Goal: Information Seeking & Learning: Learn about a topic

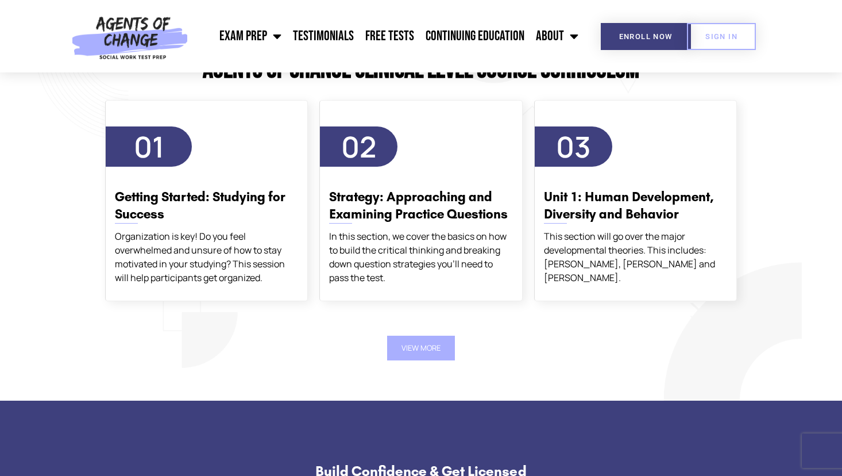
scroll to position [1969, 0]
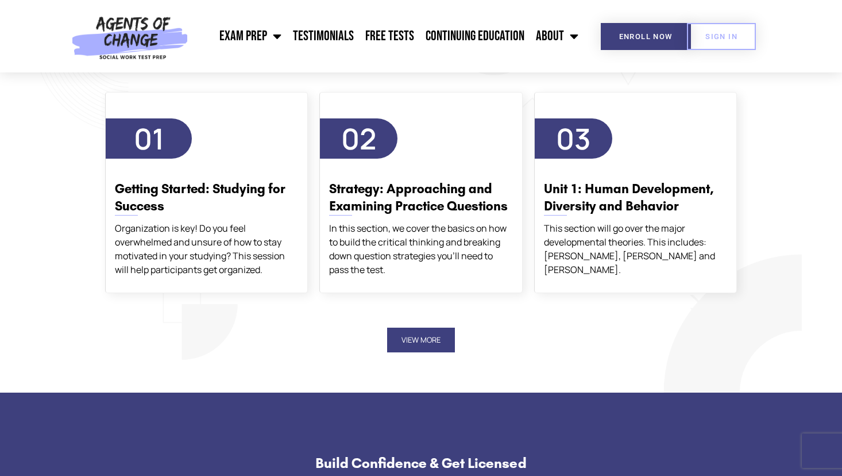
click at [413, 342] on button "View More" at bounding box center [421, 339] width 68 height 25
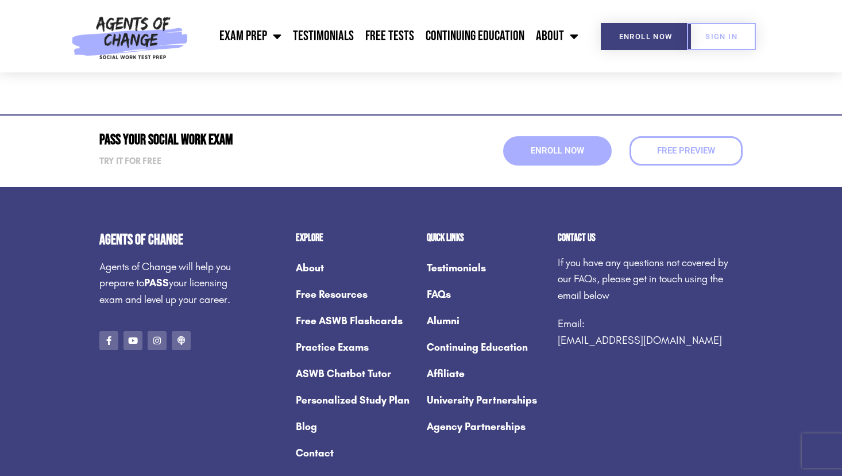
scroll to position [4738, 0]
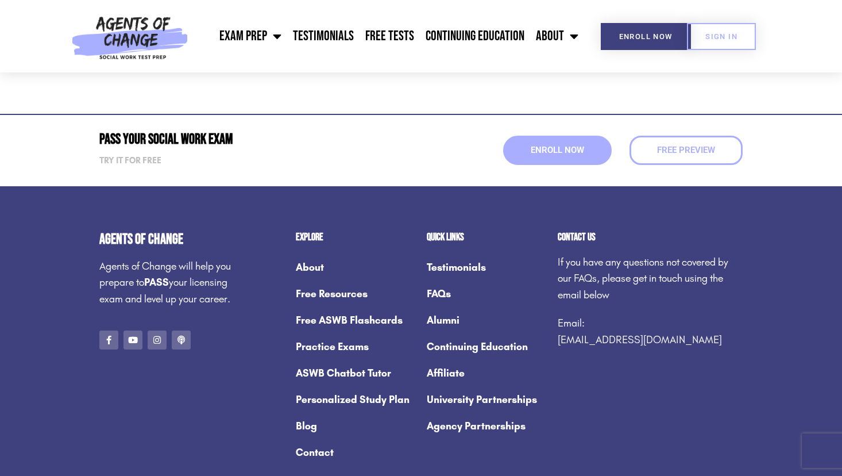
click at [442, 296] on link "FAQs" at bounding box center [486, 293] width 119 height 26
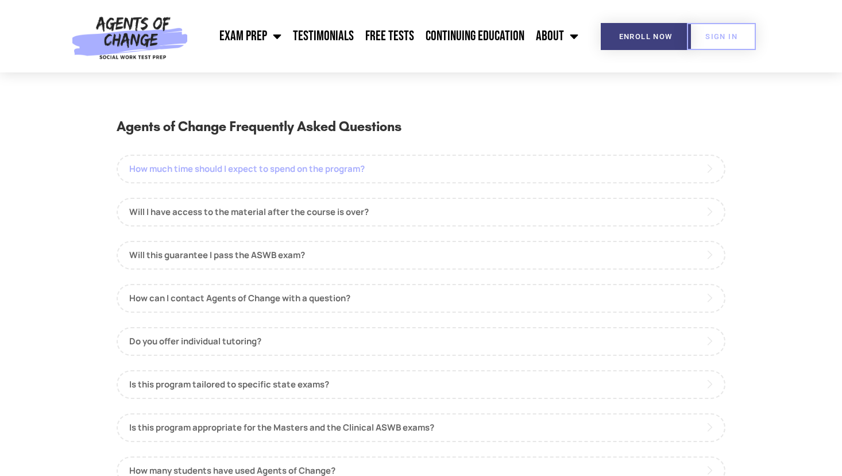
click at [400, 173] on link "How much time should I expect to spend on the program?" at bounding box center [421, 168] width 609 height 29
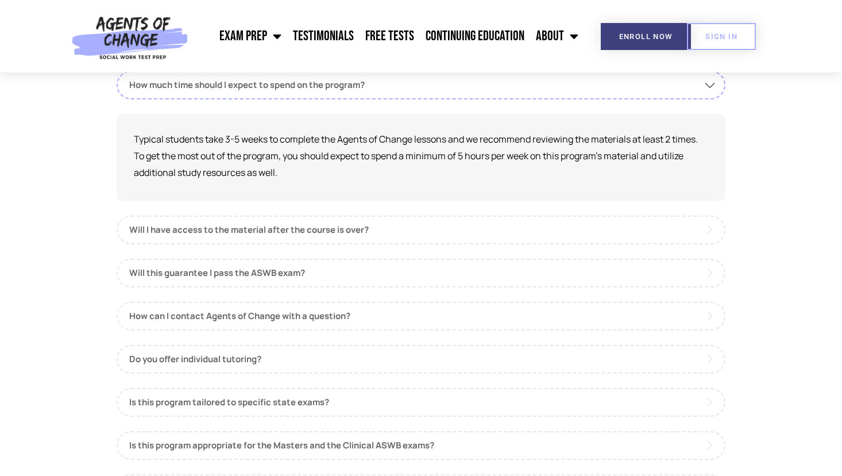
scroll to position [88, 0]
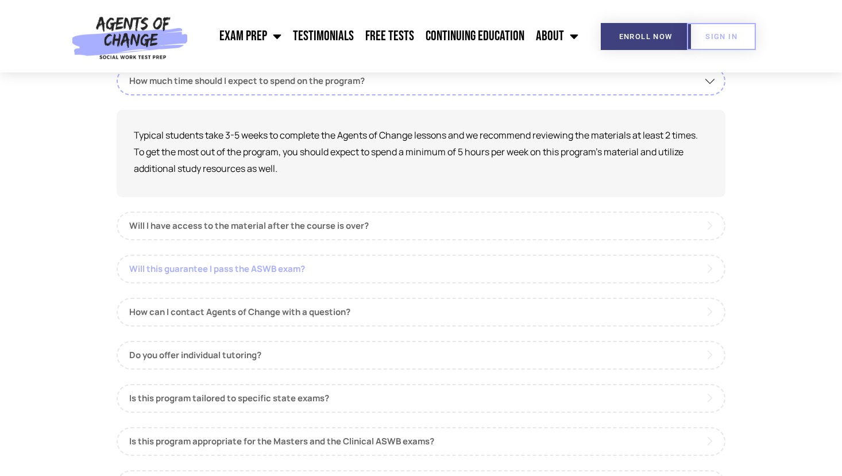
click at [384, 270] on link "Will this guarantee I pass the ASWB exam?" at bounding box center [421, 268] width 609 height 29
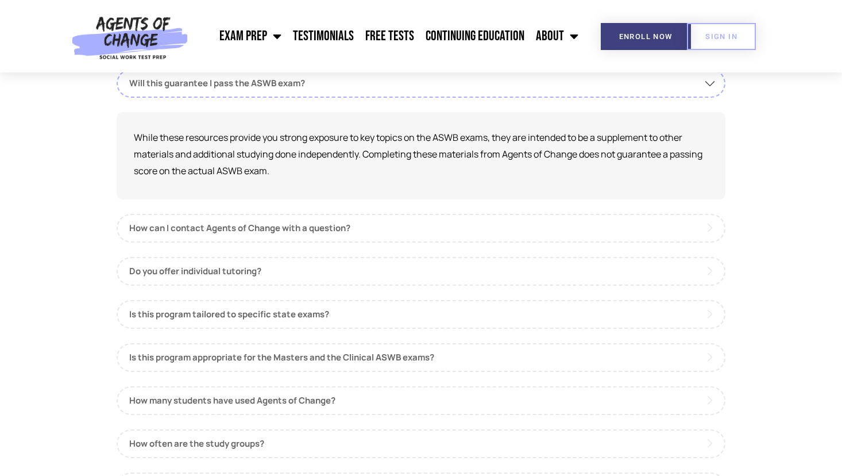
scroll to position [175, 0]
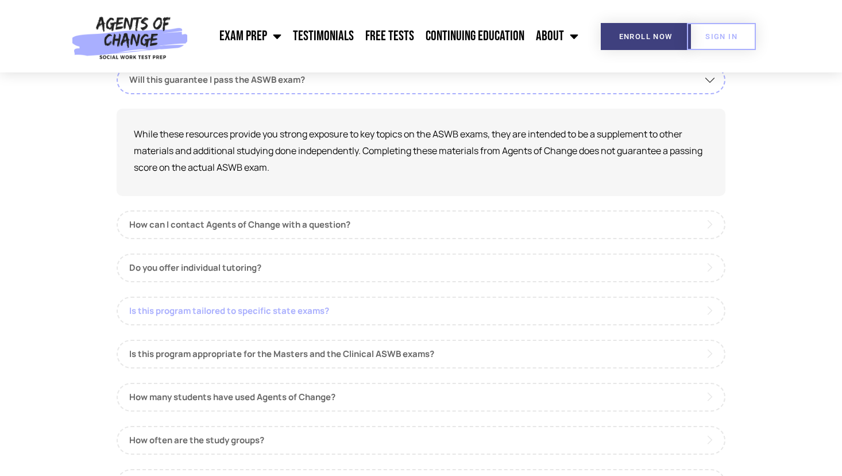
click at [376, 311] on link "Is this program tailored to specific state exams?" at bounding box center [421, 310] width 609 height 29
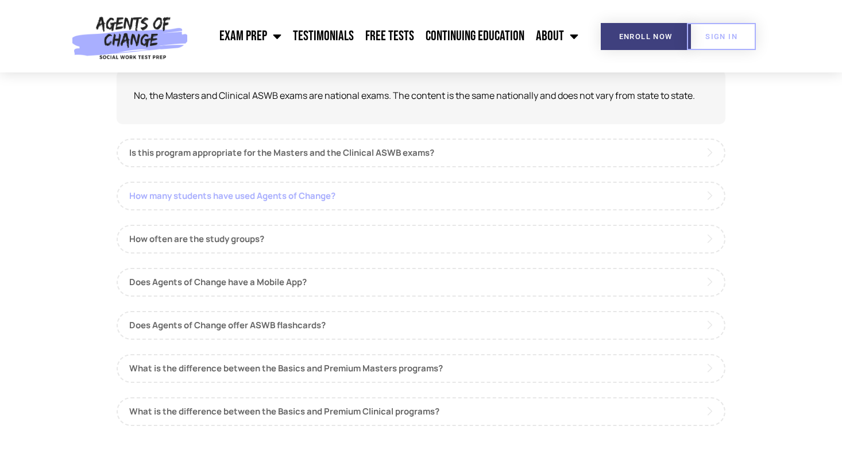
scroll to position [347, 0]
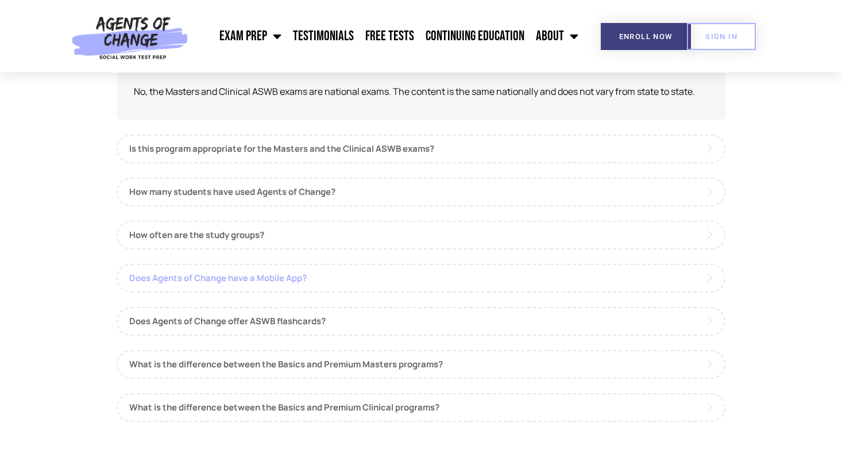
click at [344, 285] on link "Does Agents of Change have a Mobile App?" at bounding box center [421, 278] width 609 height 29
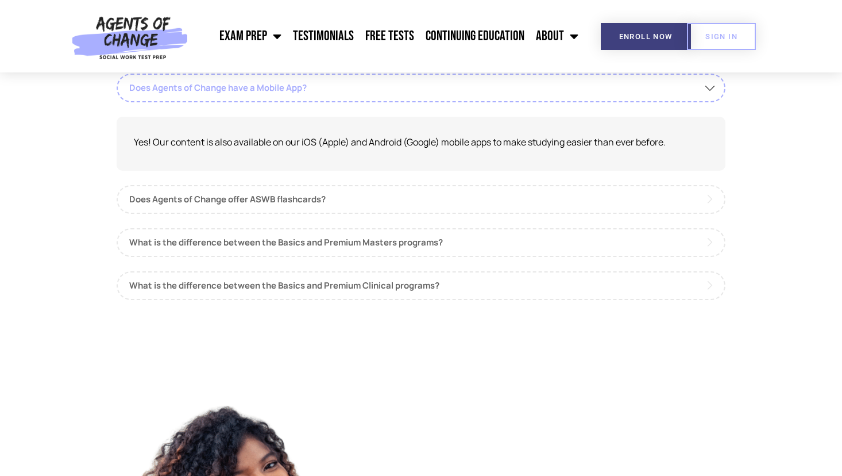
scroll to position [473, 0]
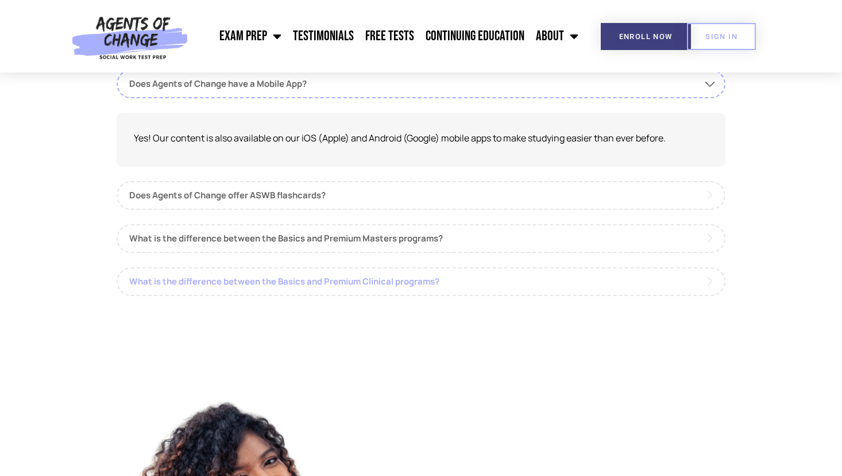
click at [344, 285] on link "What is the difference between the Basics and Premium Clinical programs?" at bounding box center [421, 281] width 609 height 29
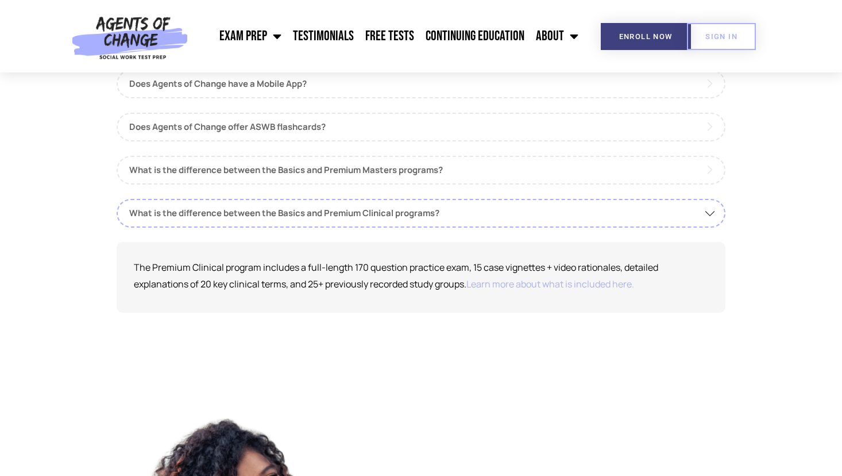
click at [535, 284] on link "Learn more about what is included here." at bounding box center [550, 283] width 168 height 13
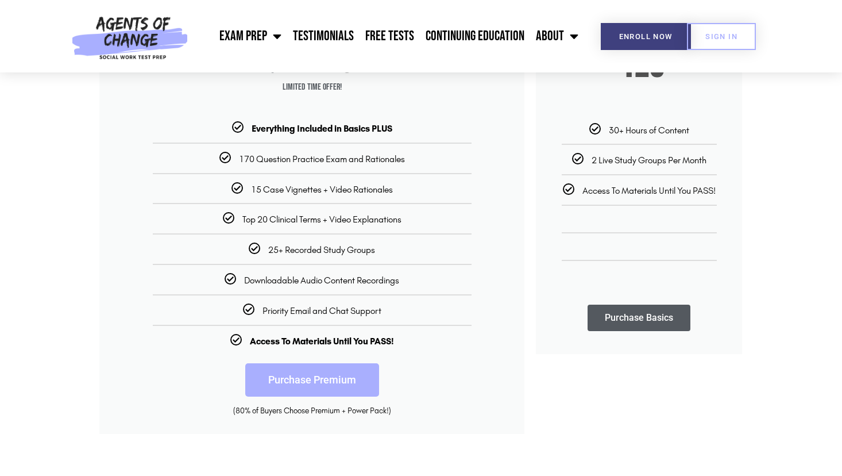
scroll to position [231, 0]
